Goal: Transaction & Acquisition: Book appointment/travel/reservation

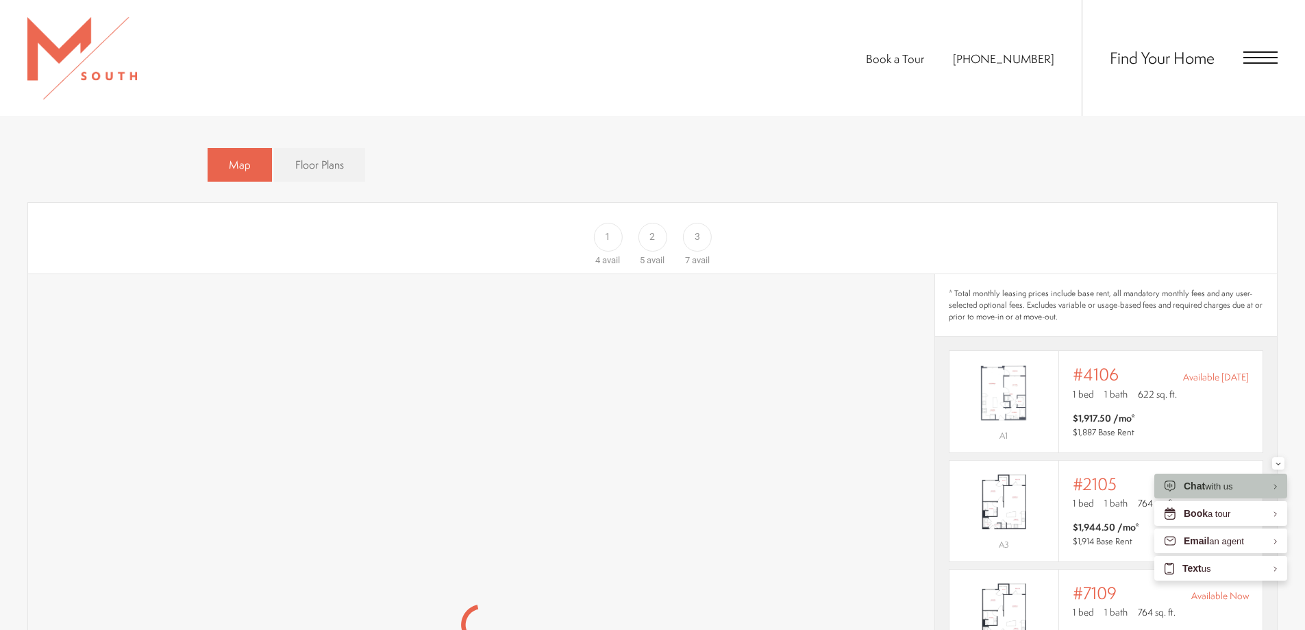
scroll to position [886, 0]
click at [696, 234] on span "3" at bounding box center [697, 241] width 5 height 14
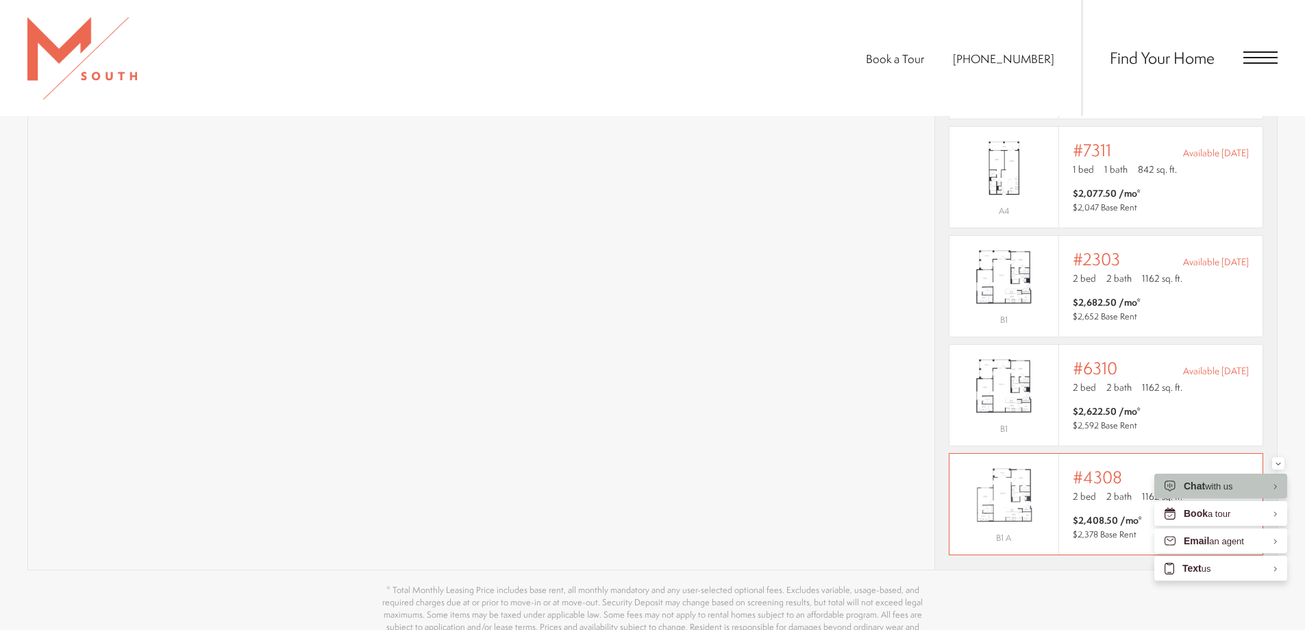
scroll to position [1503, 0]
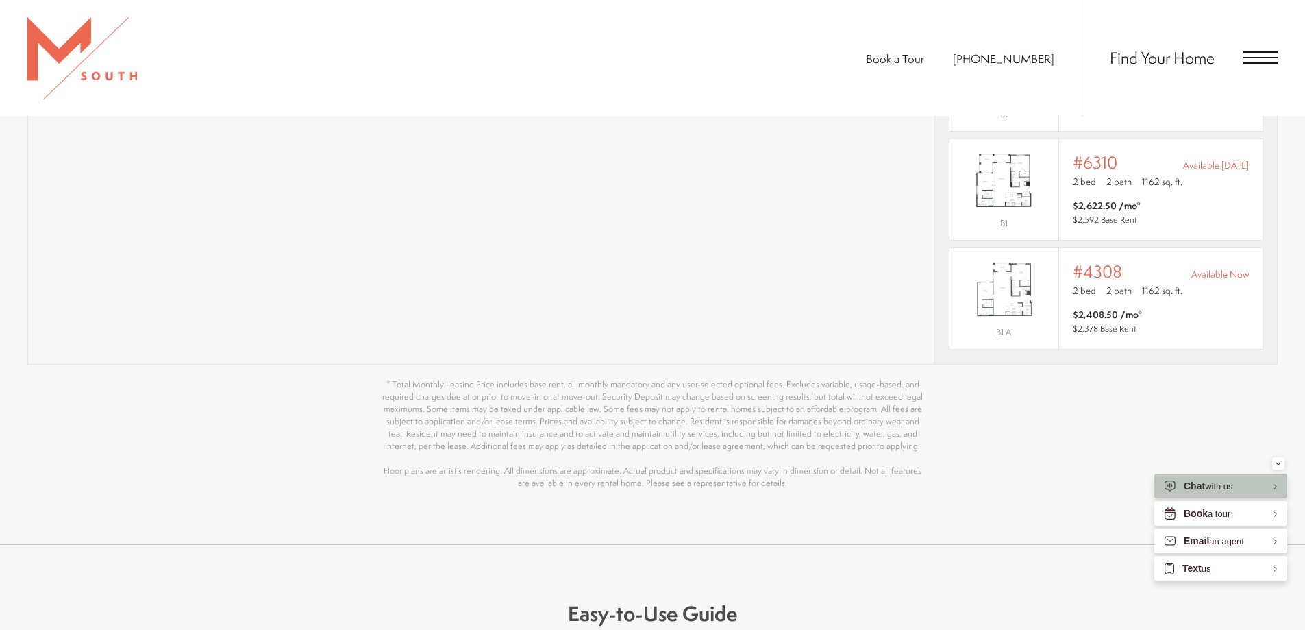
click at [1278, 330] on section "Map Floor Plans Bedrooms 1 Bedroom 2 Bedroom 3 Bedroom" at bounding box center [652, 9] width 1305 height 960
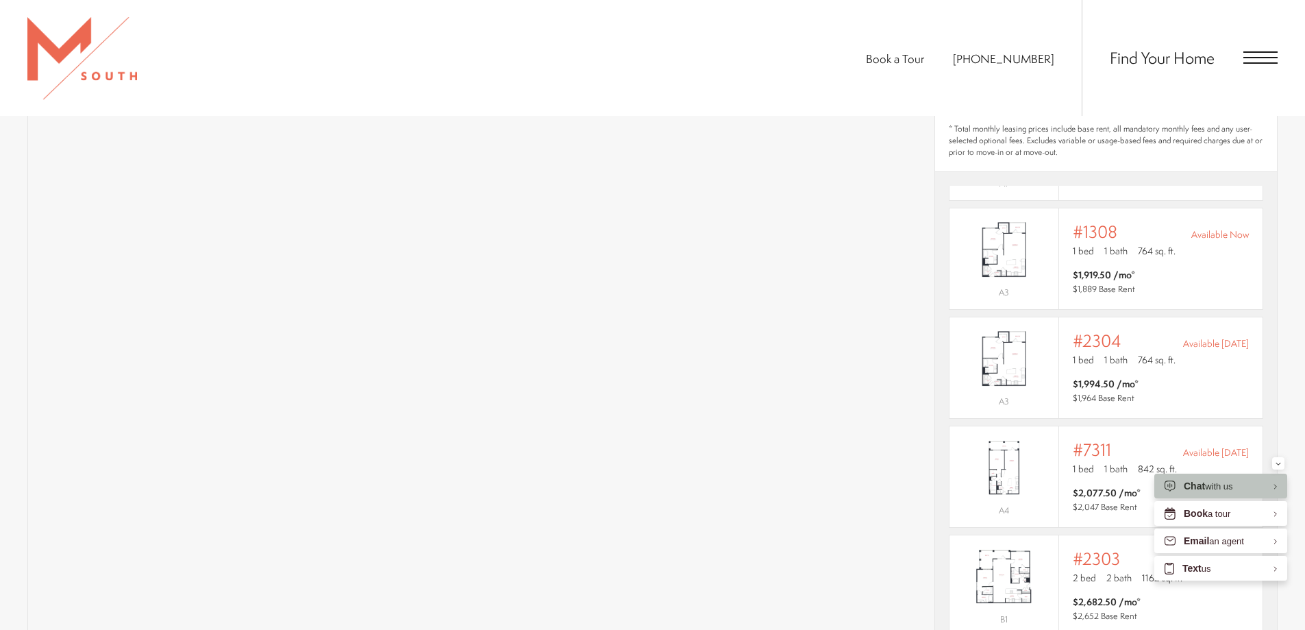
scroll to position [886, 0]
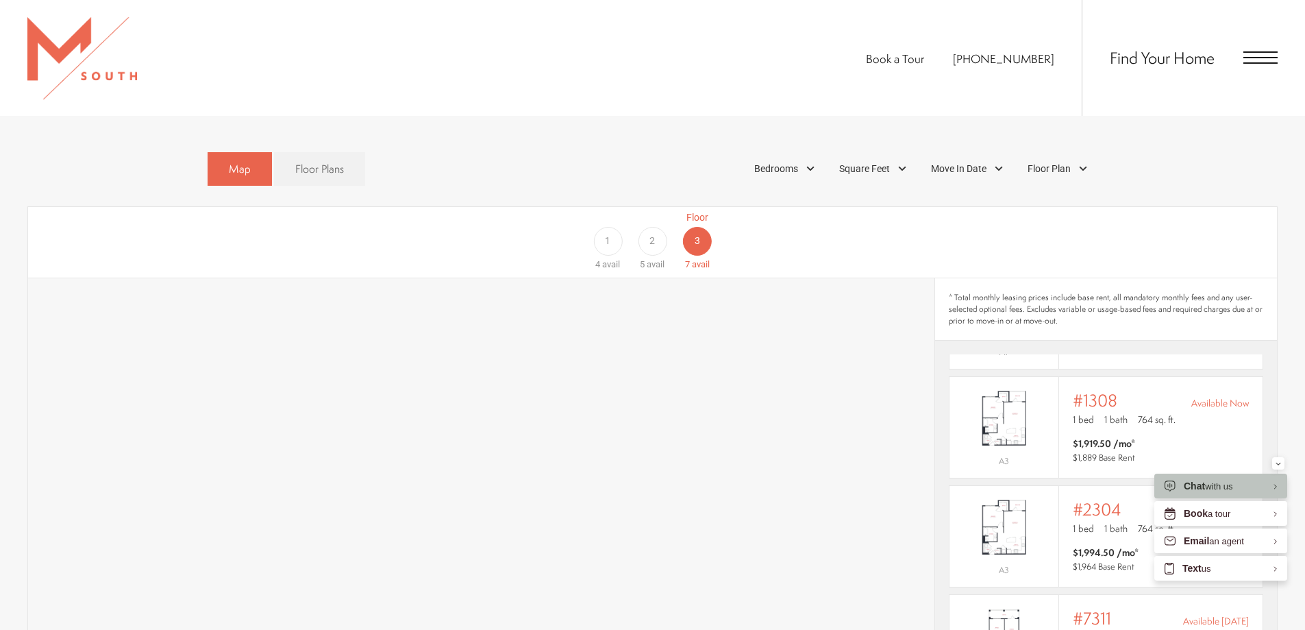
click at [382, 156] on div "Map Floor Plans Bedrooms 1 Bedroom 2 Bedroom 3 Bedroom" at bounding box center [653, 168] width 891 height 47
click at [347, 154] on link "Floor Plans" at bounding box center [319, 169] width 91 height 34
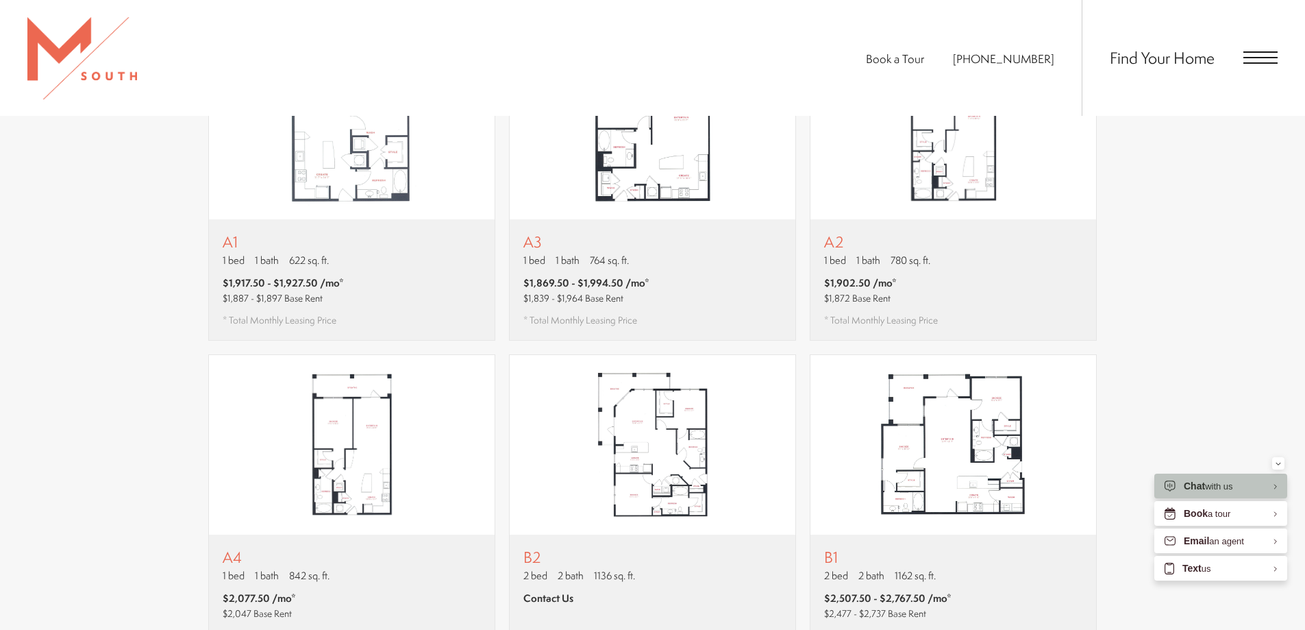
scroll to position [1023, 0]
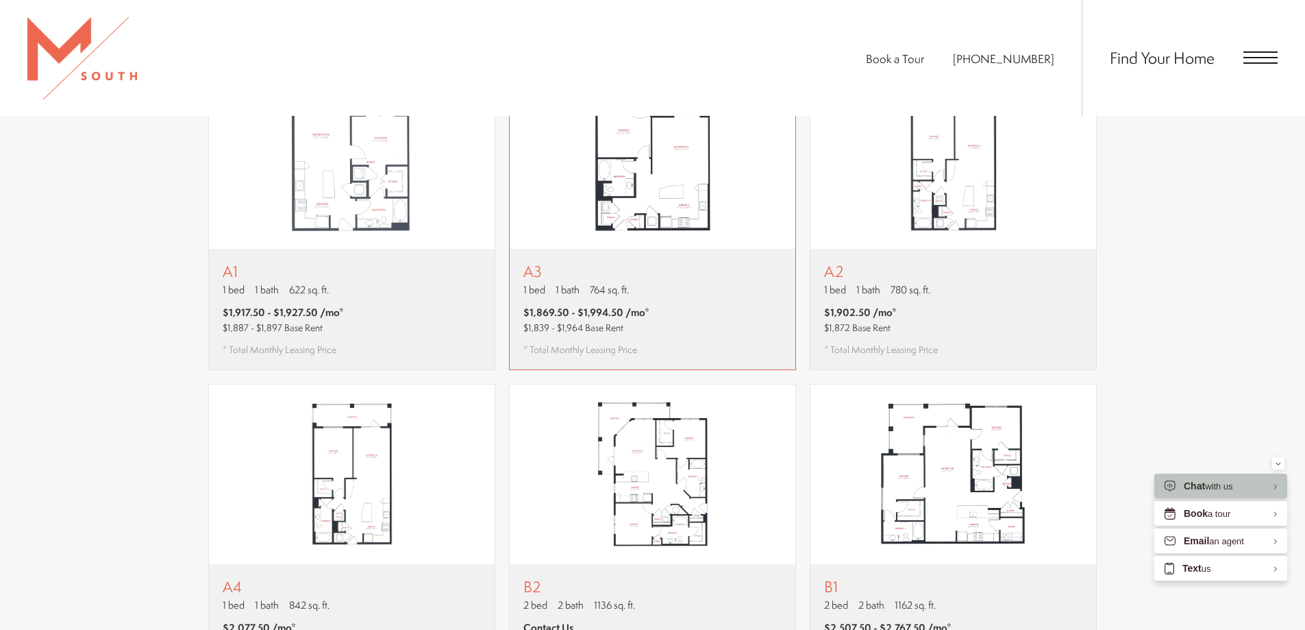
click at [562, 262] on p "A3" at bounding box center [586, 270] width 126 height 17
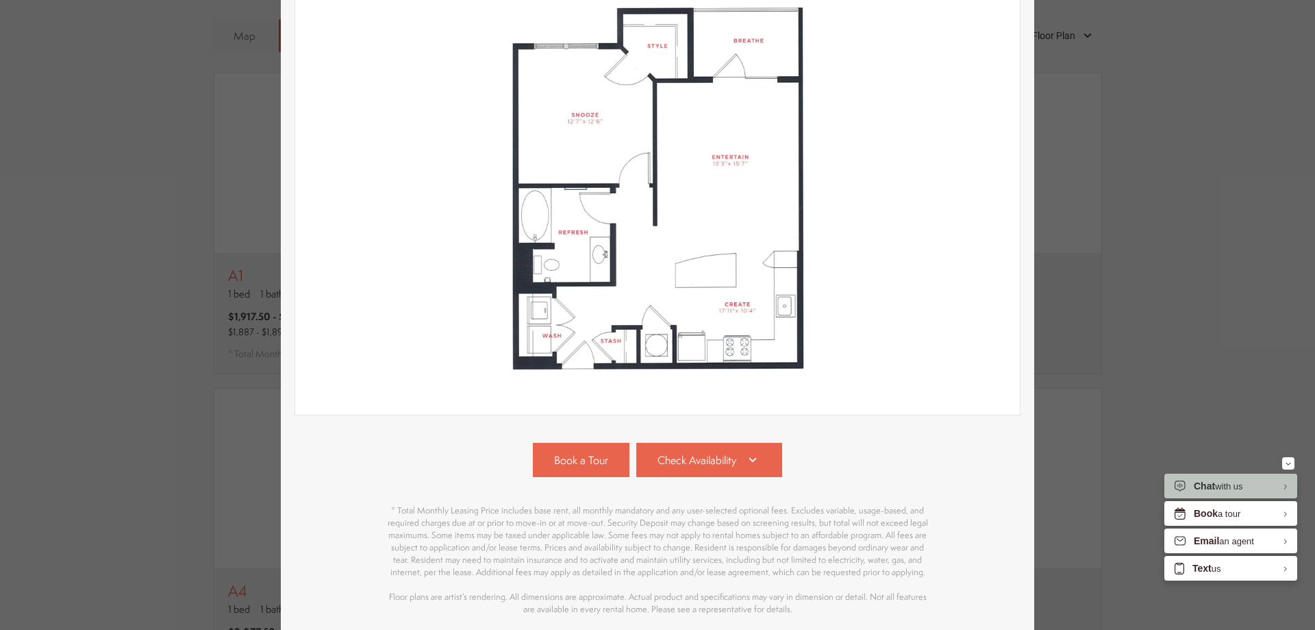
scroll to position [272, 0]
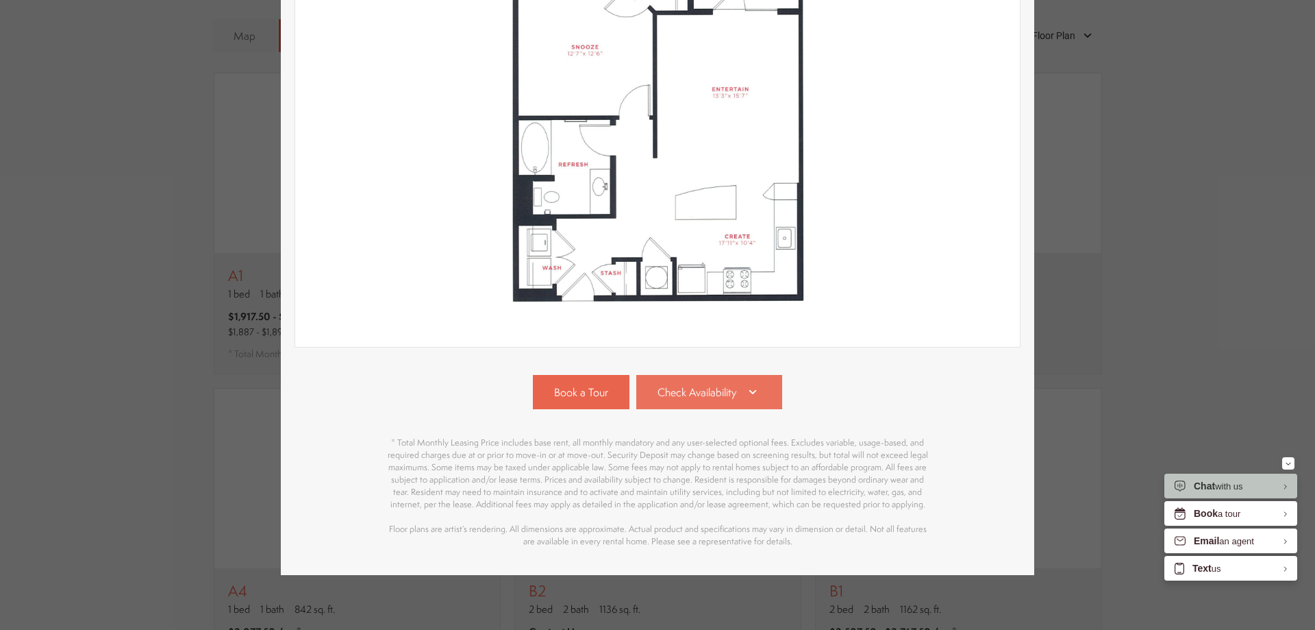
click at [730, 384] on span "Check Availability" at bounding box center [697, 392] width 79 height 16
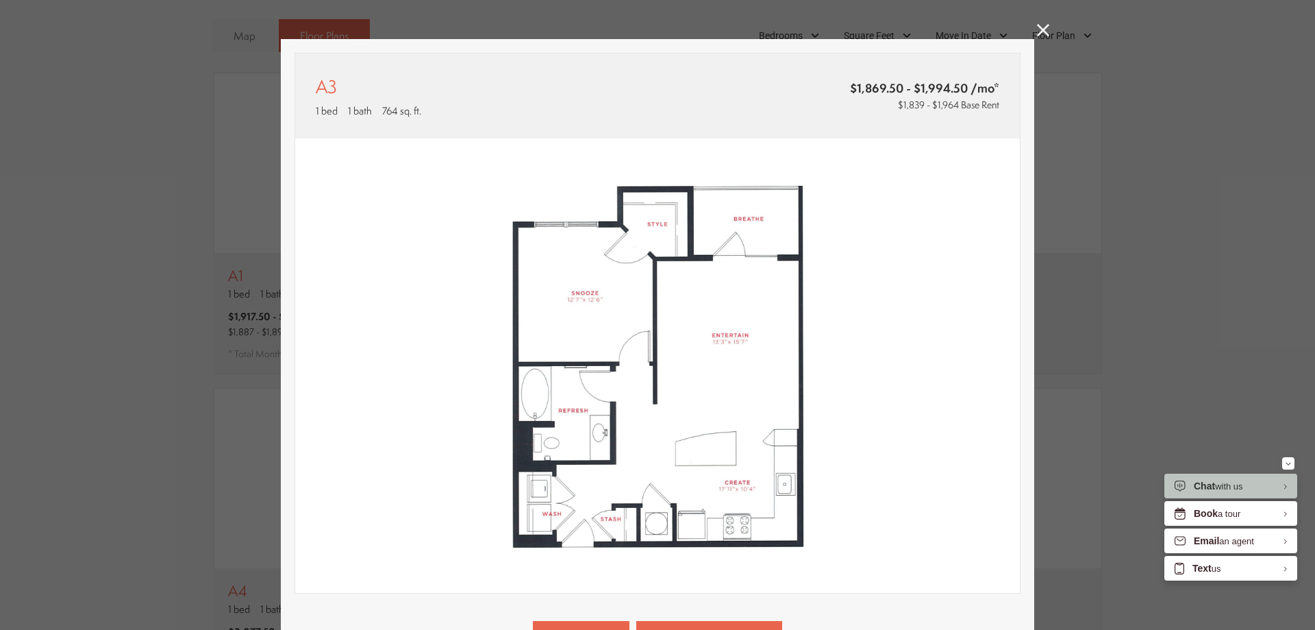
scroll to position [0, 0]
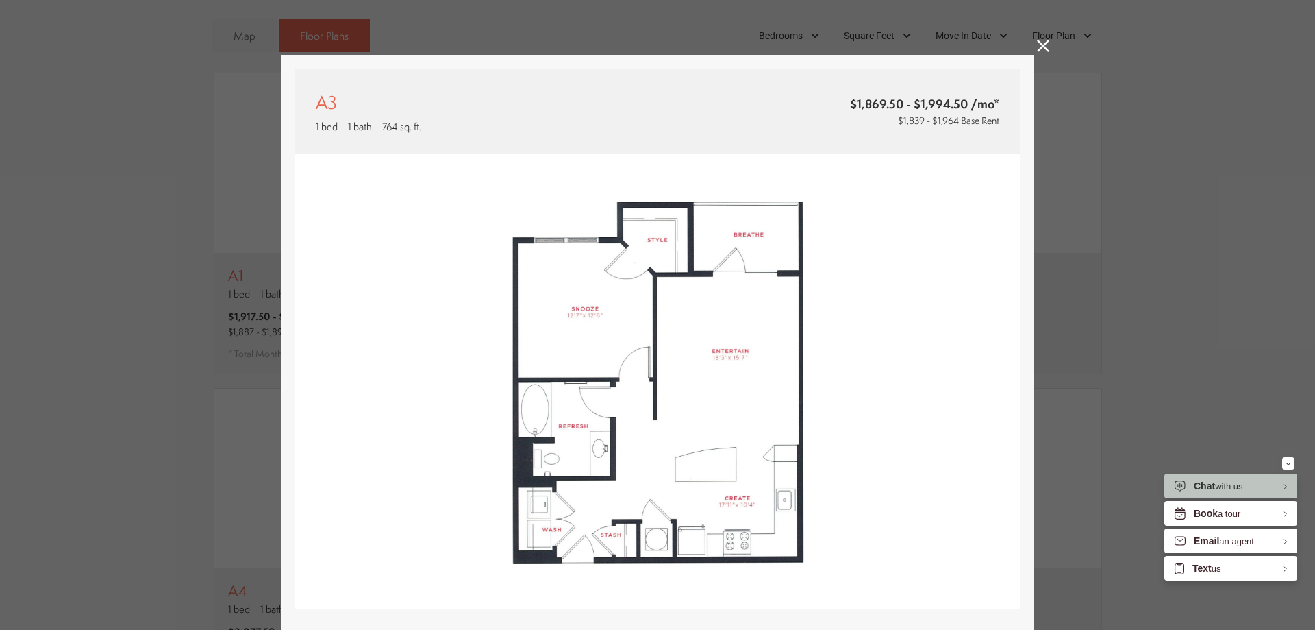
click at [1037, 48] on icon at bounding box center [1043, 46] width 12 height 12
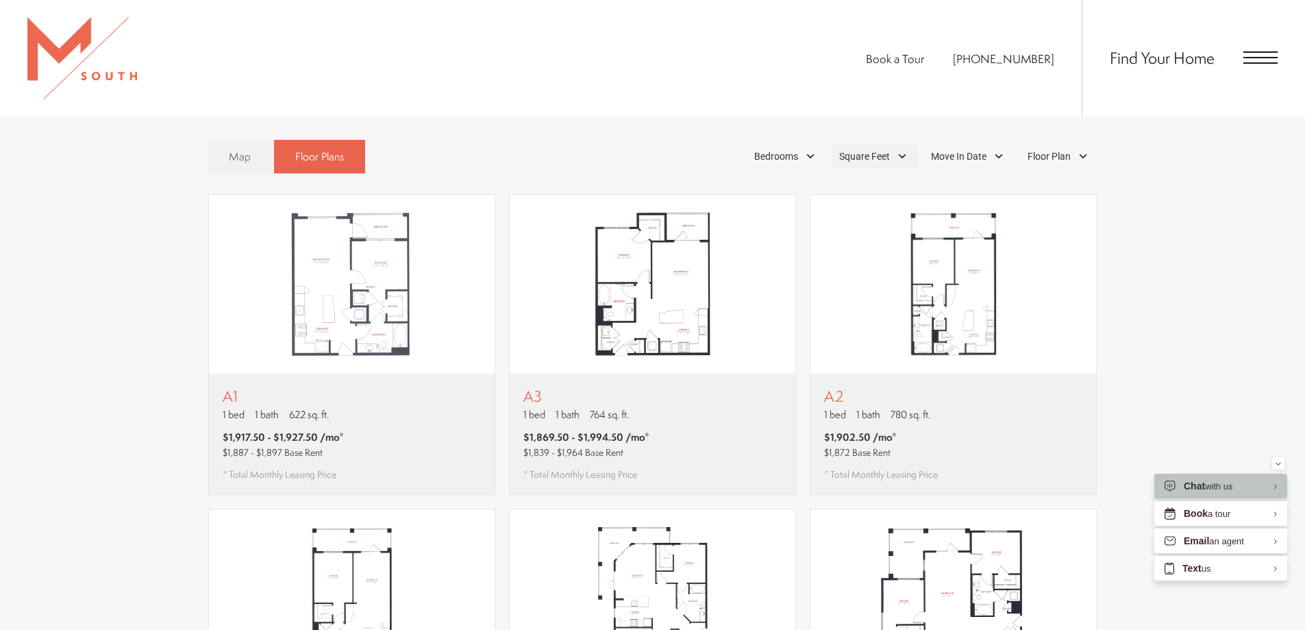
scroll to position [749, 0]
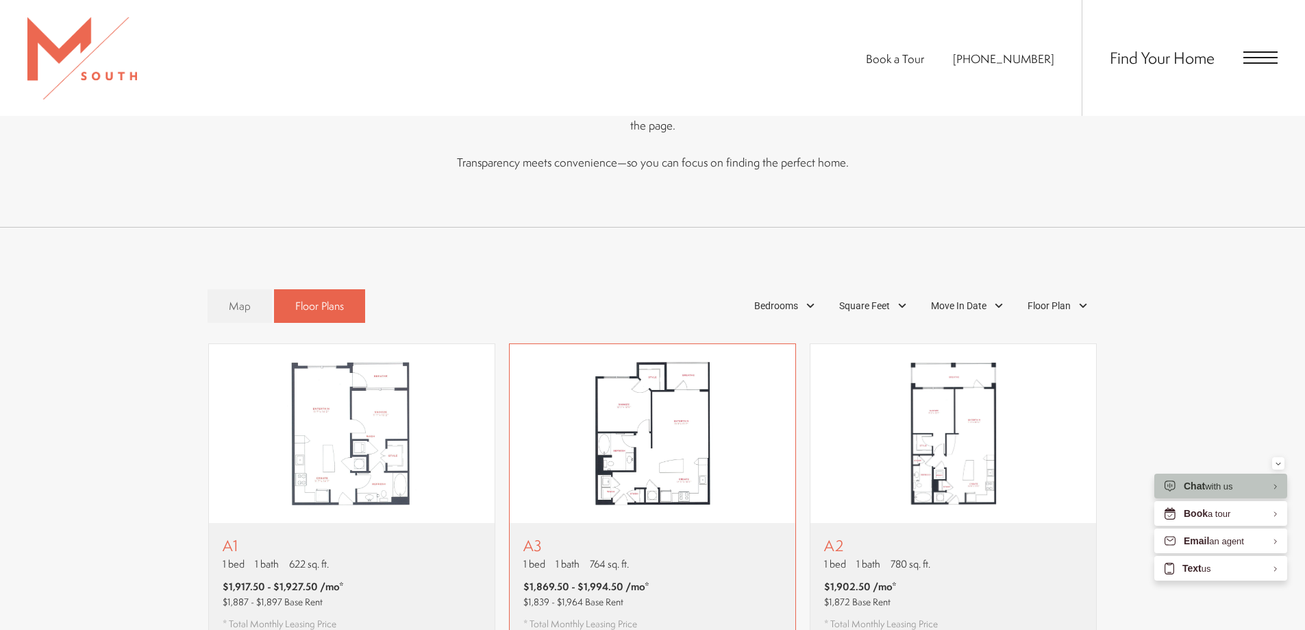
click at [672, 405] on img "View floor plan A3" at bounding box center [653, 433] width 286 height 179
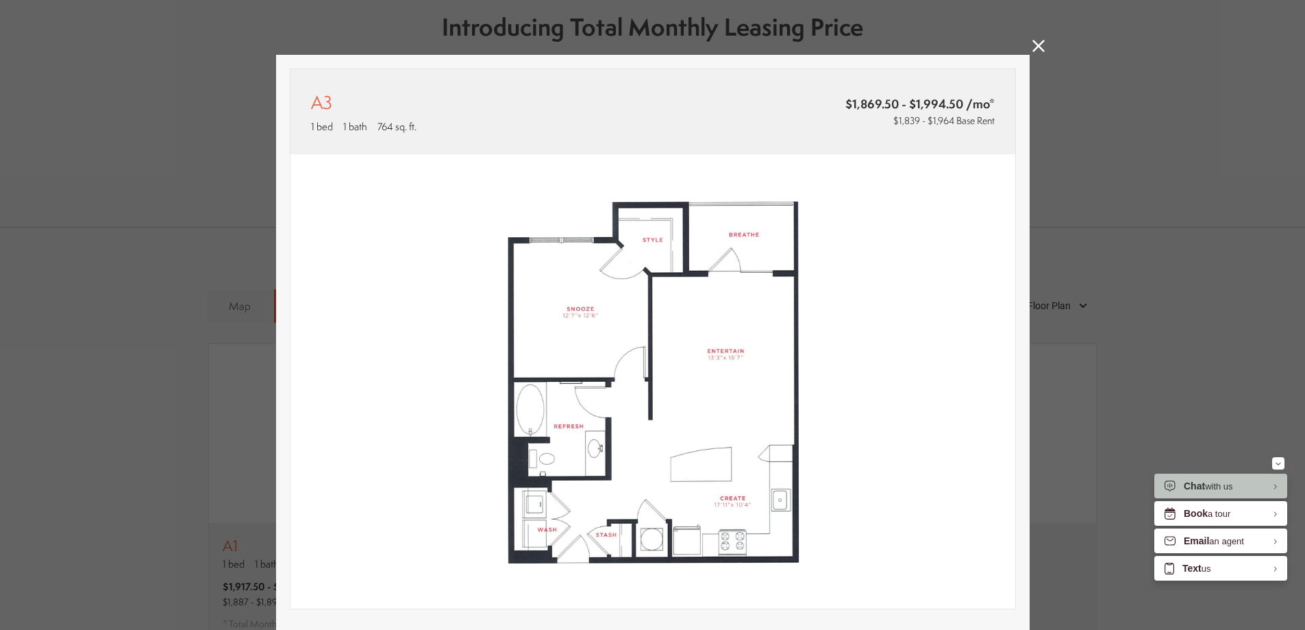
click at [1038, 36] on div "A3 1 bed 1 bath 764 sq. ft. $1,869.50 - $1,994.50 /mo* $1,839 - $1,964 Base Ren…" at bounding box center [652, 315] width 1305 height 630
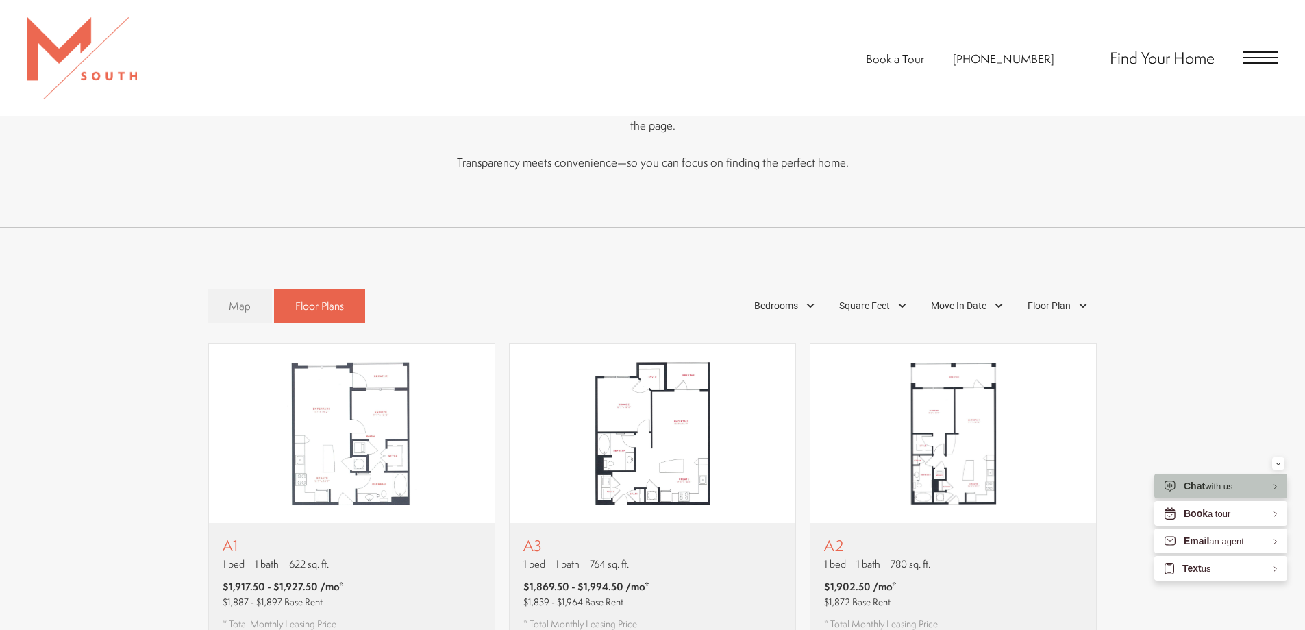
click at [266, 289] on link "Map" at bounding box center [240, 306] width 64 height 34
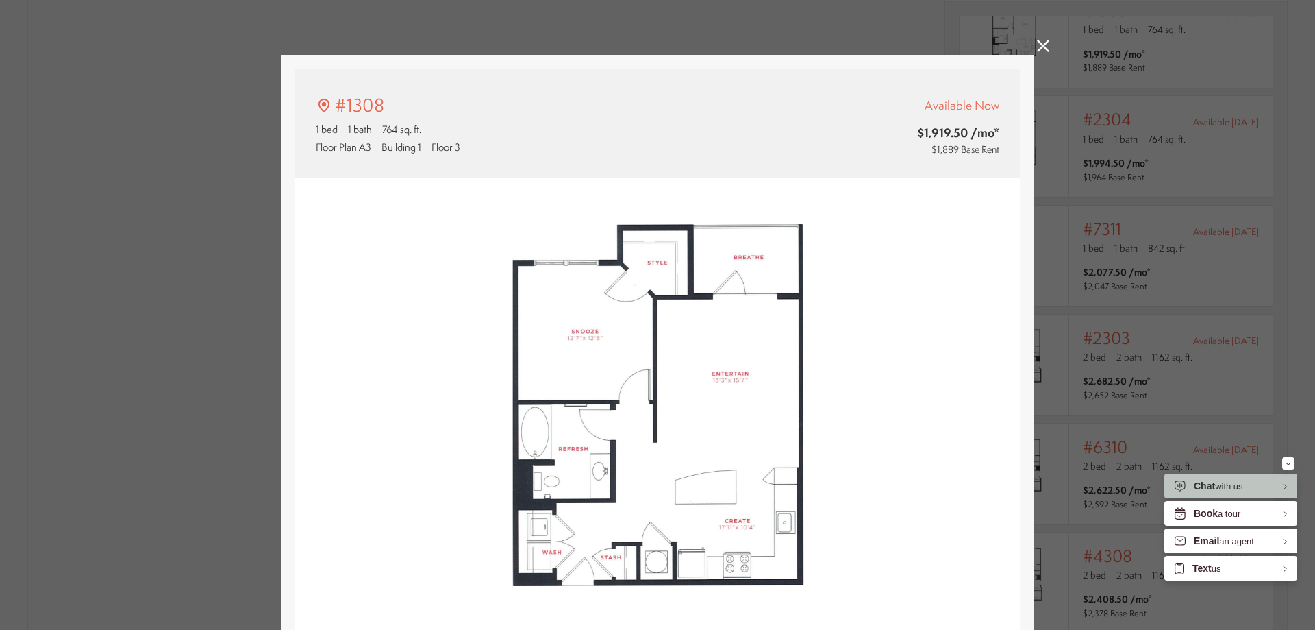
scroll to position [151, 0]
type input "**********"
click at [1037, 41] on icon at bounding box center [1043, 46] width 12 height 12
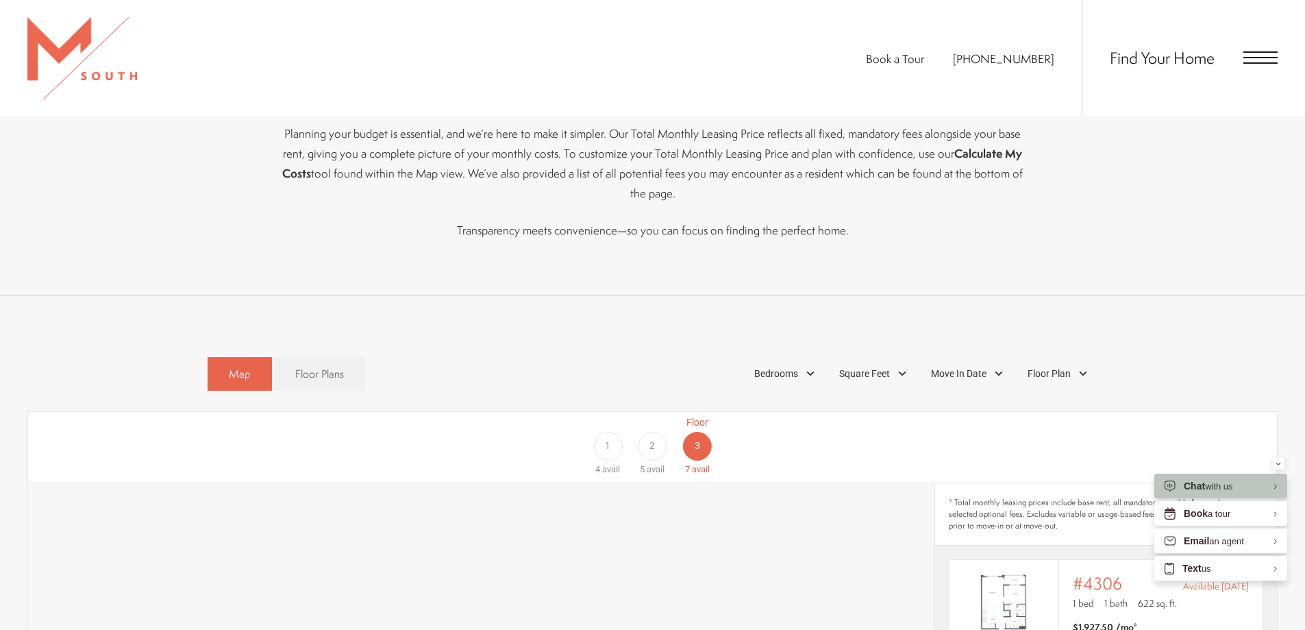
scroll to position [681, 0]
click at [649, 436] on div "2" at bounding box center [652, 446] width 29 height 29
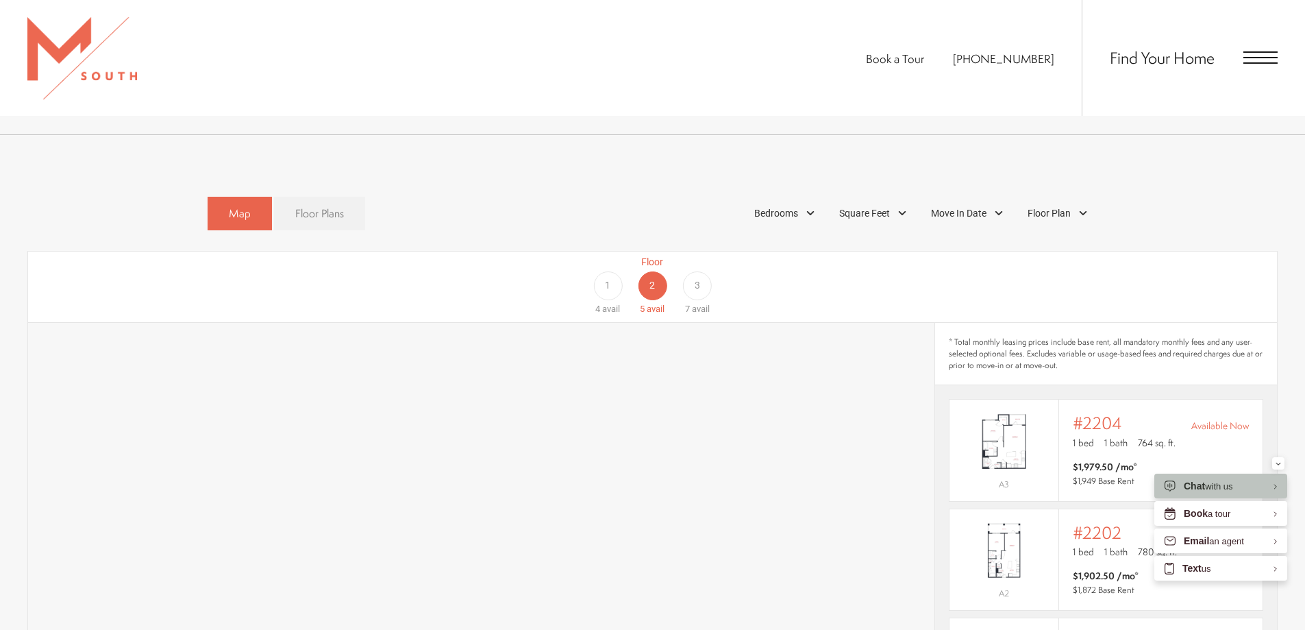
scroll to position [818, 0]
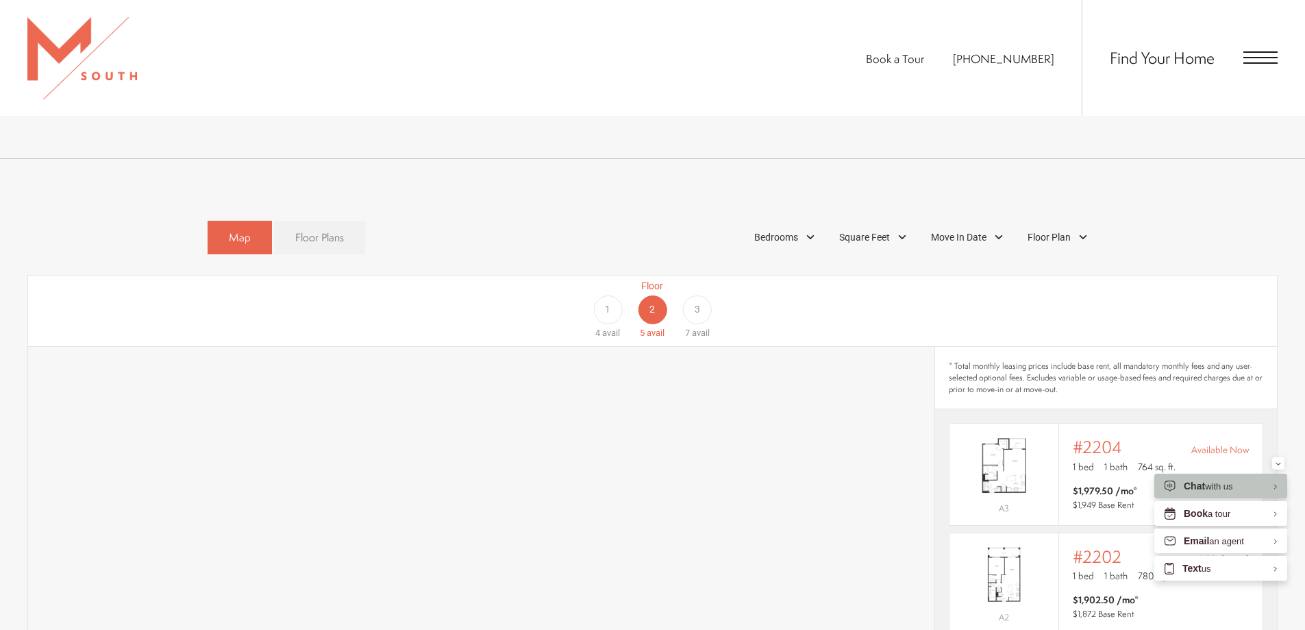
click at [320, 221] on link "Floor Plans" at bounding box center [319, 238] width 91 height 34
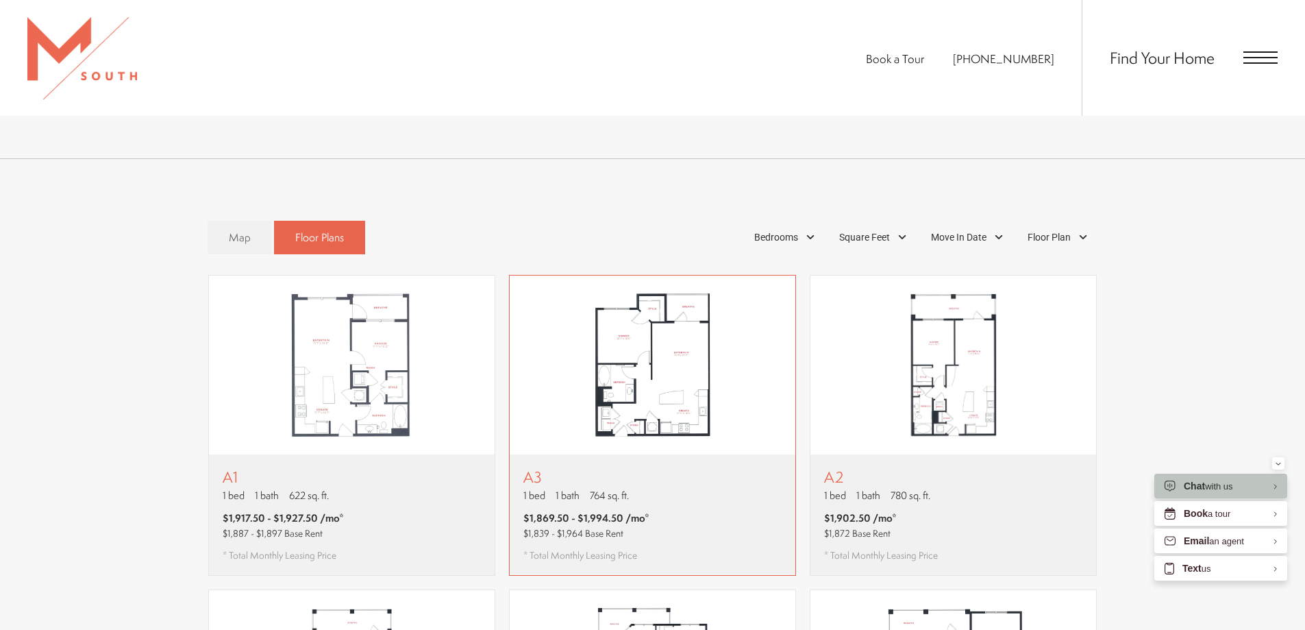
click at [740, 425] on img "View floor plan A3" at bounding box center [653, 364] width 286 height 179
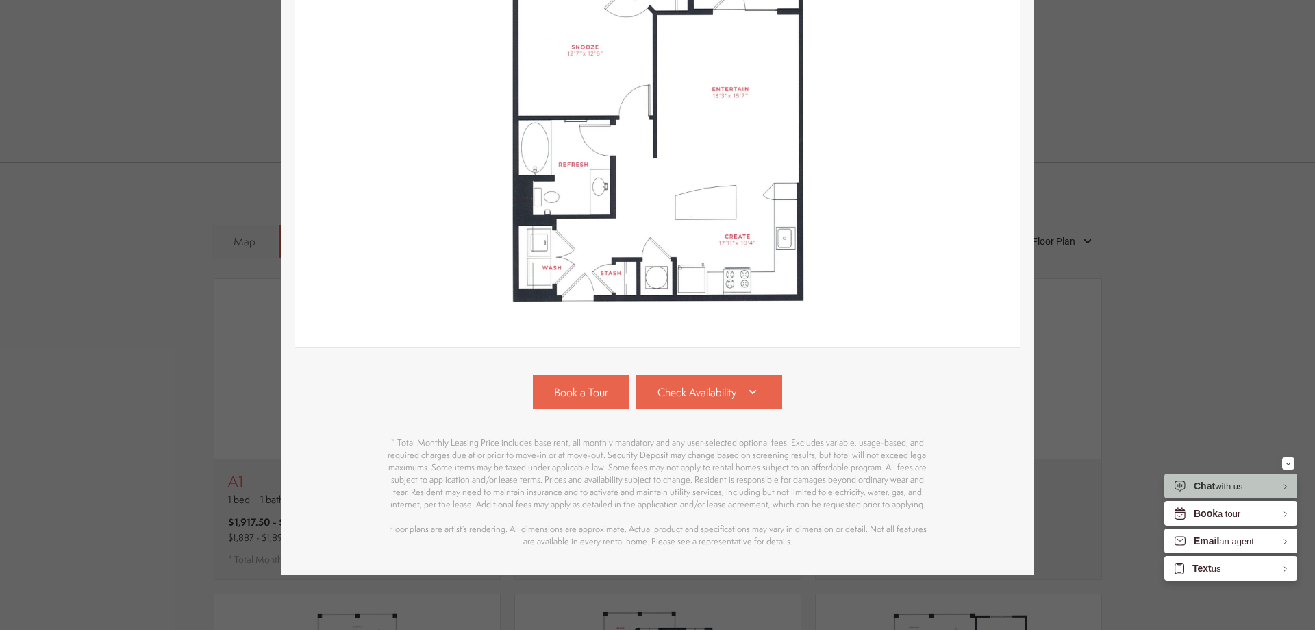
scroll to position [272, 0]
click at [648, 390] on link "Check Availability" at bounding box center [709, 392] width 147 height 34
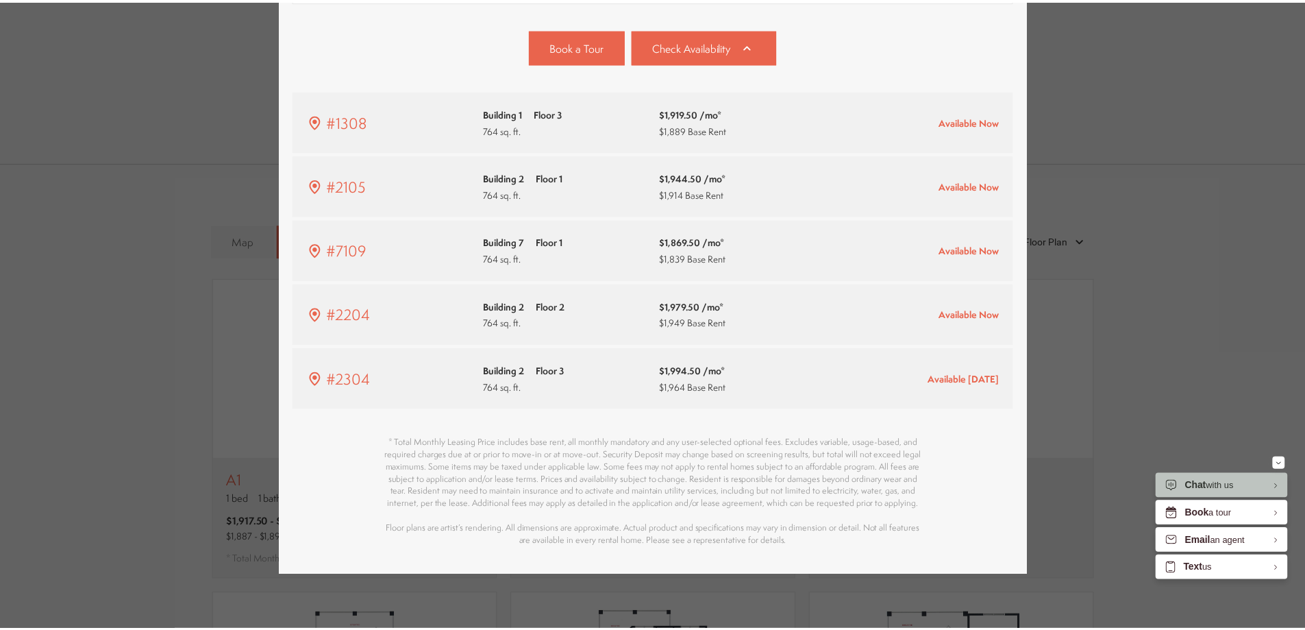
scroll to position [818, 0]
